Goal: Task Accomplishment & Management: Manage account settings

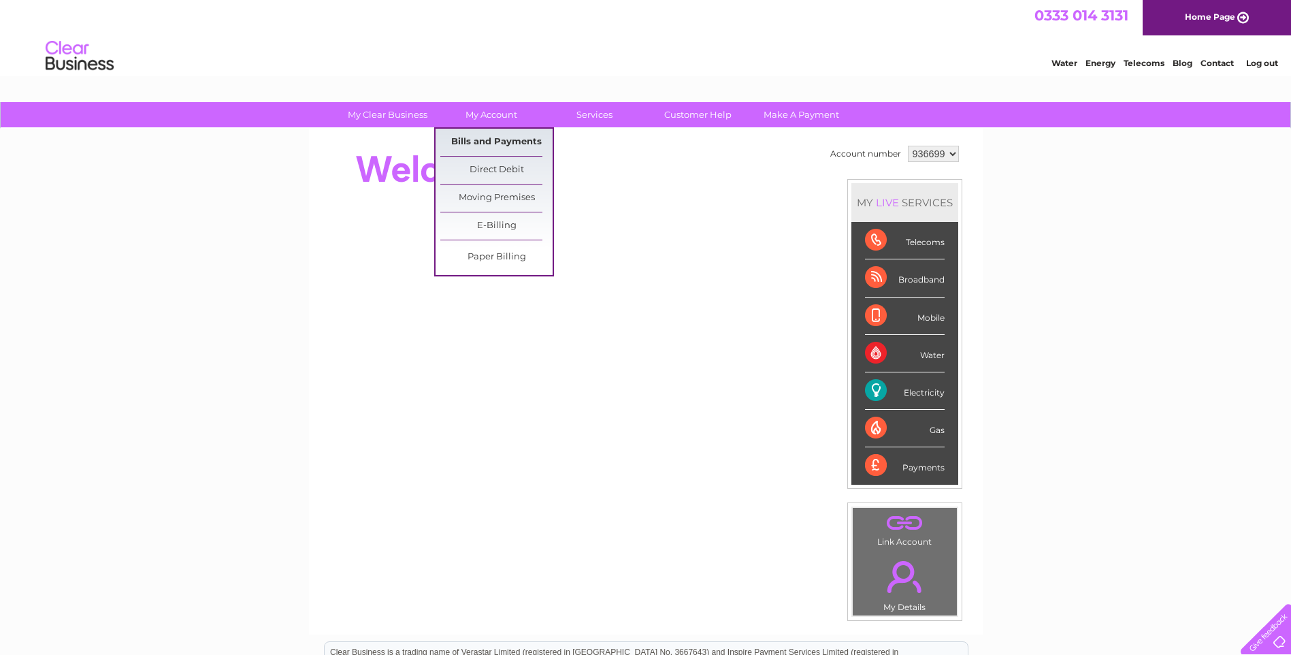
click at [504, 136] on link "Bills and Payments" at bounding box center [496, 142] width 112 height 27
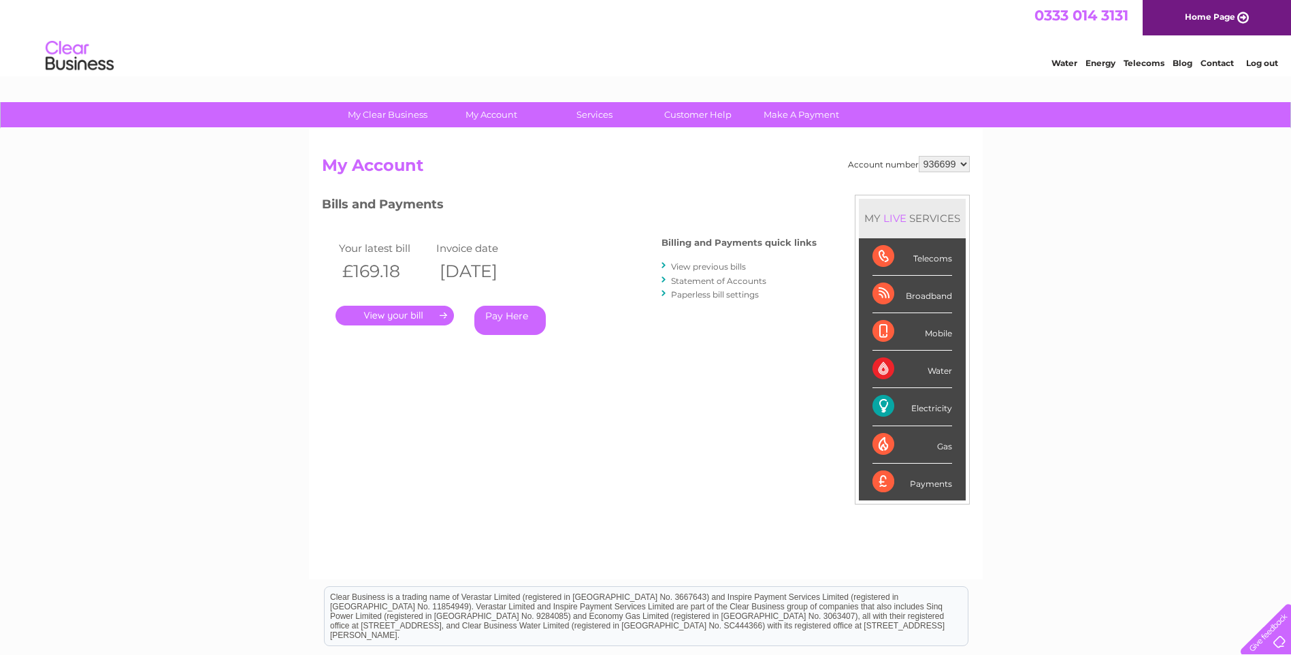
click at [410, 316] on link "." at bounding box center [395, 316] width 118 height 20
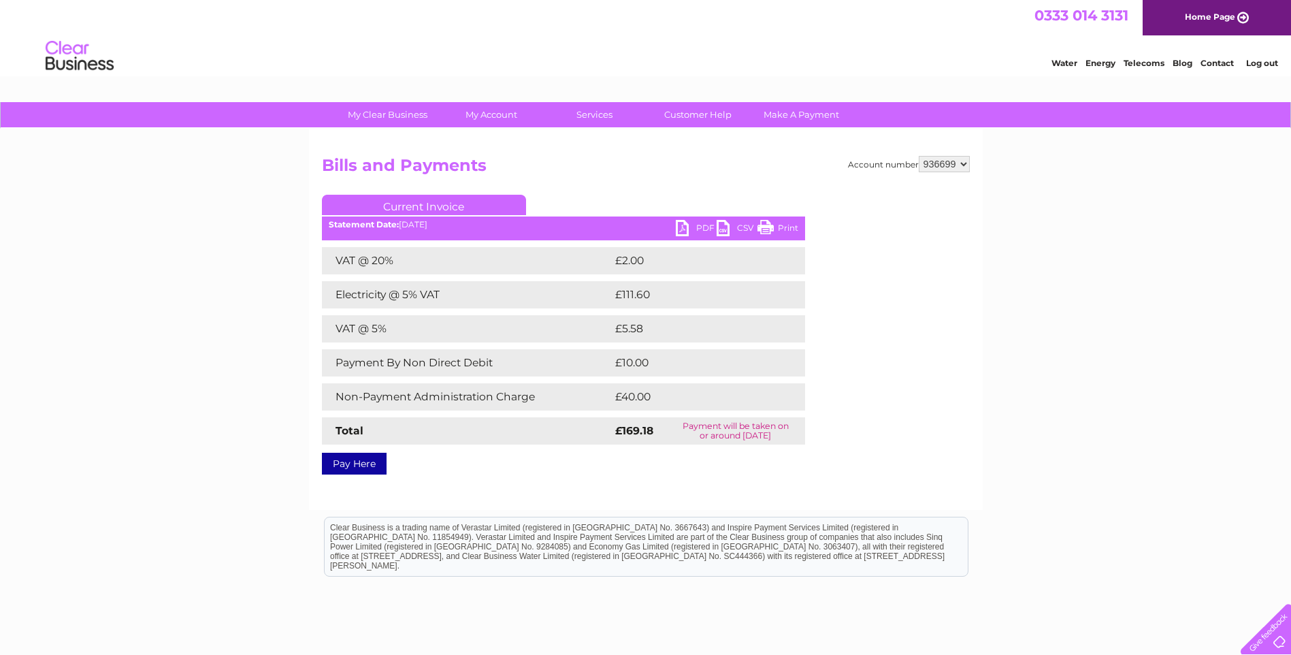
click at [684, 225] on link "PDF" at bounding box center [696, 230] width 41 height 20
